Goal: Information Seeking & Learning: Check status

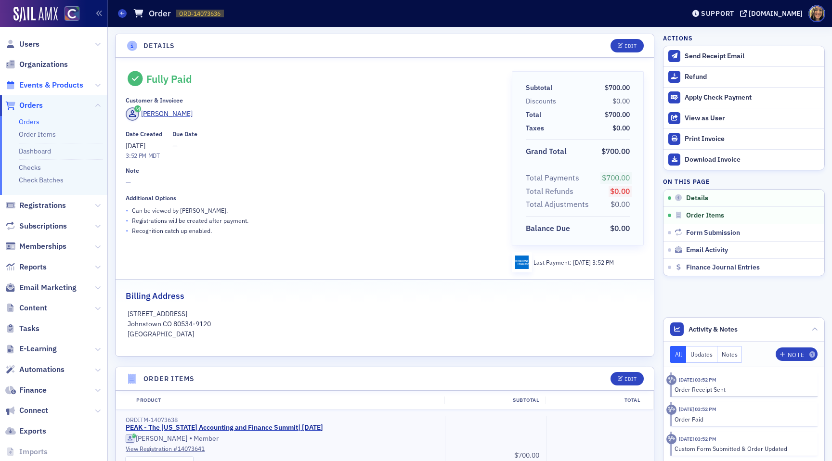
click at [37, 86] on span "Events & Products" at bounding box center [51, 85] width 64 height 11
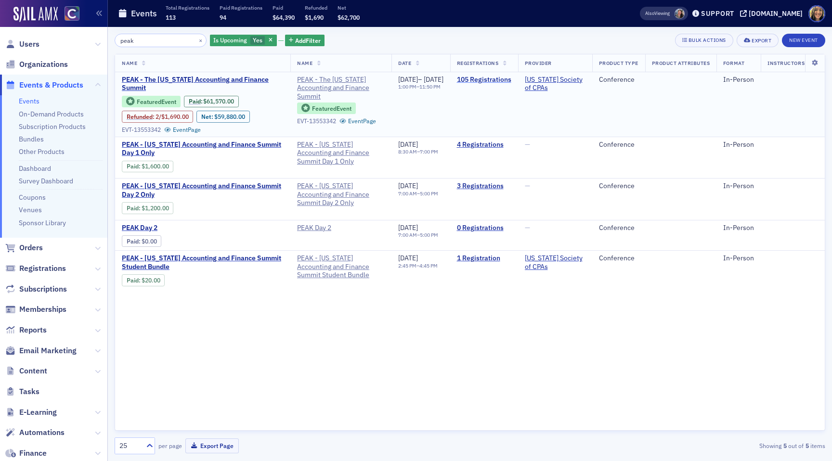
type input "peak"
click at [511, 77] on link "105 Registrations" at bounding box center [484, 80] width 54 height 9
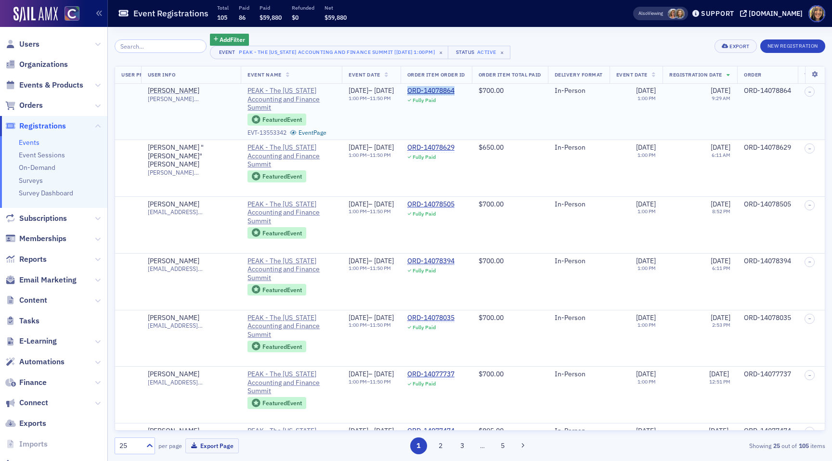
scroll to position [0, 155]
click at [451, 111] on td "ORD-14078864 Fully Paid" at bounding box center [433, 111] width 71 height 56
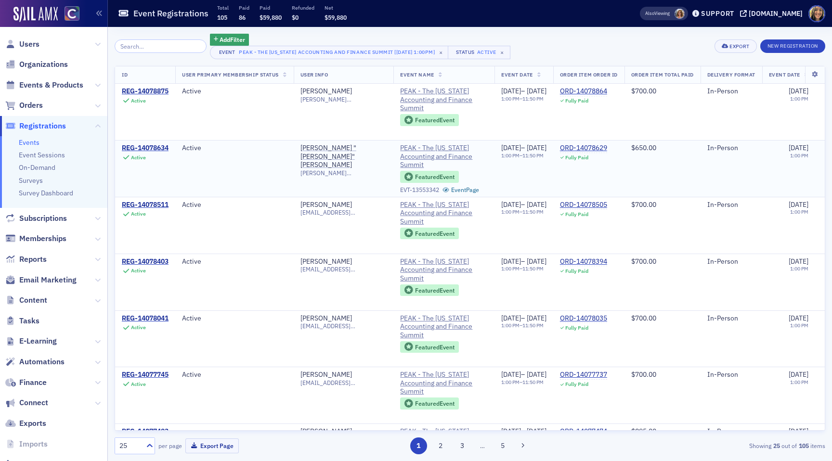
scroll to position [0, 9]
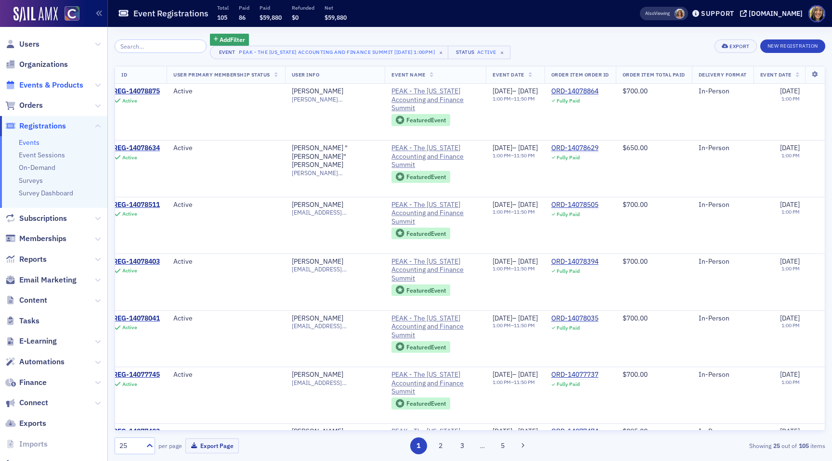
click at [39, 84] on span "Events & Products" at bounding box center [51, 85] width 64 height 11
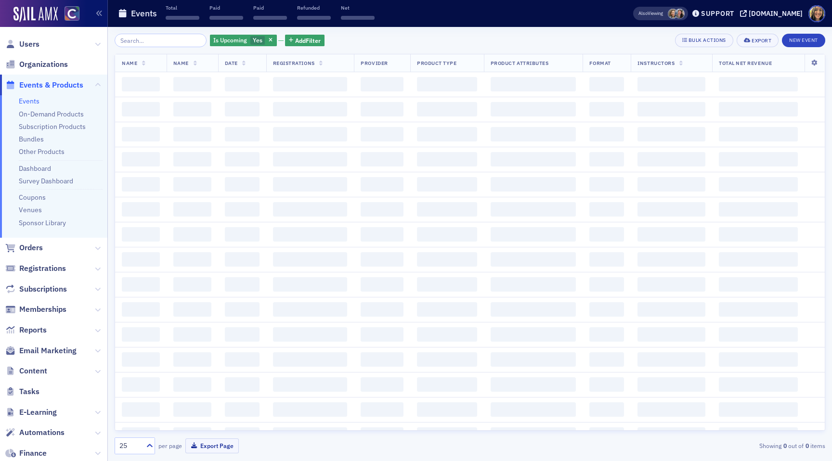
click at [137, 35] on input "search" at bounding box center [161, 40] width 92 height 13
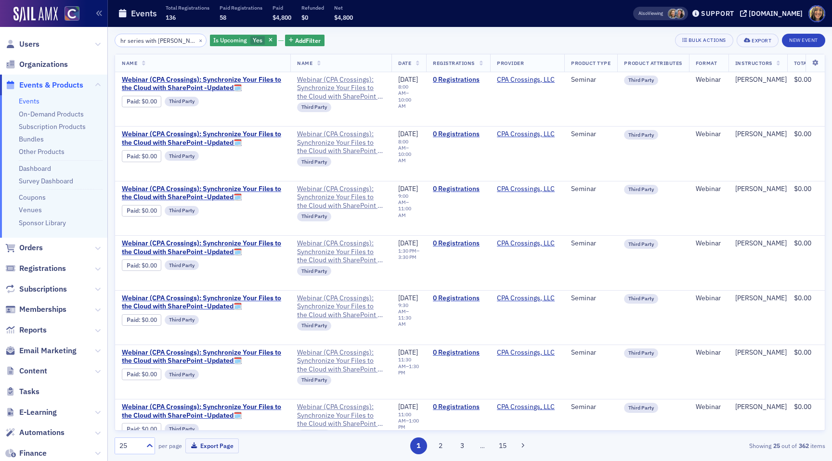
type input "hr series with rebecca"
